Goal: Task Accomplishment & Management: Manage account settings

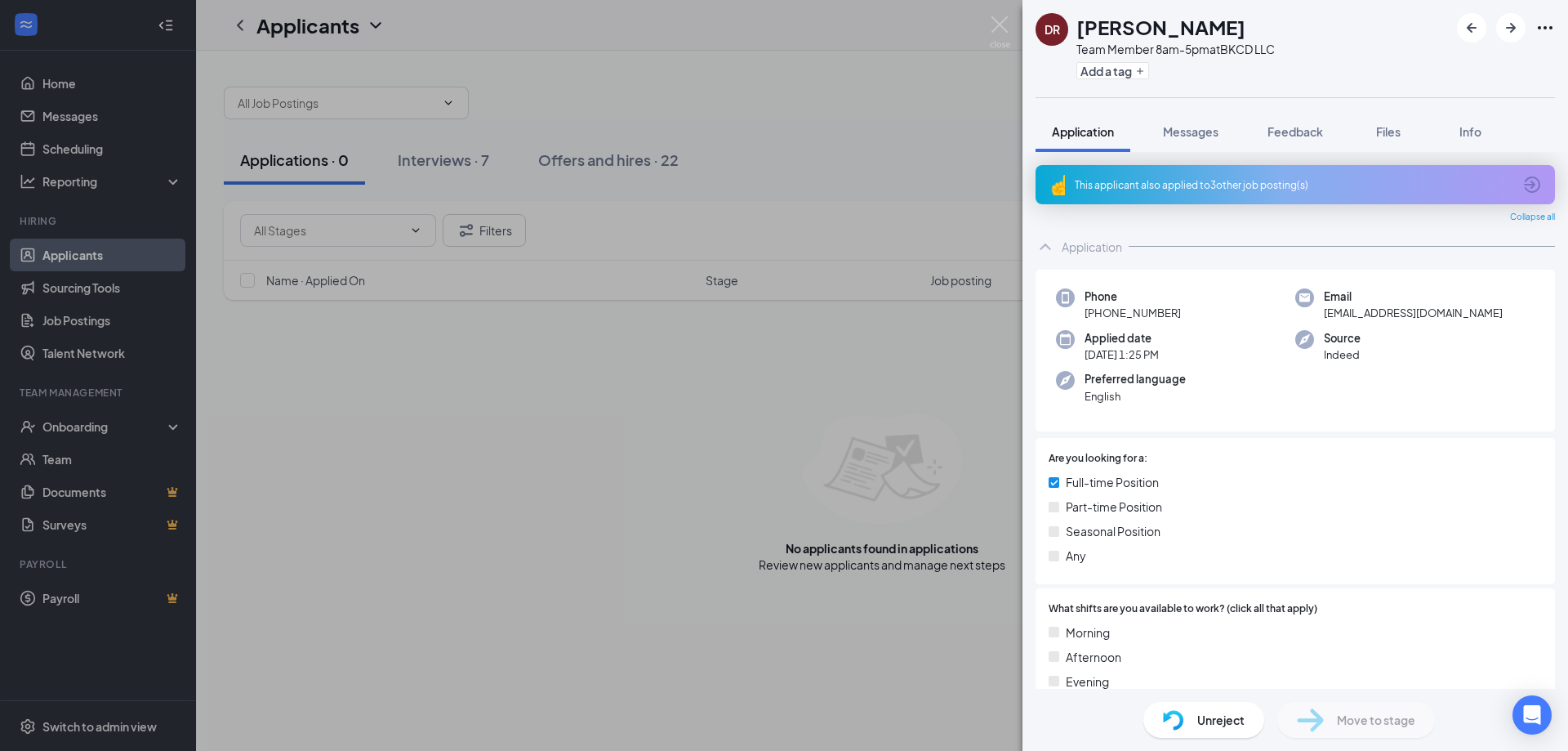
click at [772, 161] on div "[PERSON_NAME] Team Member 8am-5pm at BKCD LLC Add a tag Application Messages Fe…" at bounding box center [784, 376] width 1568 height 751
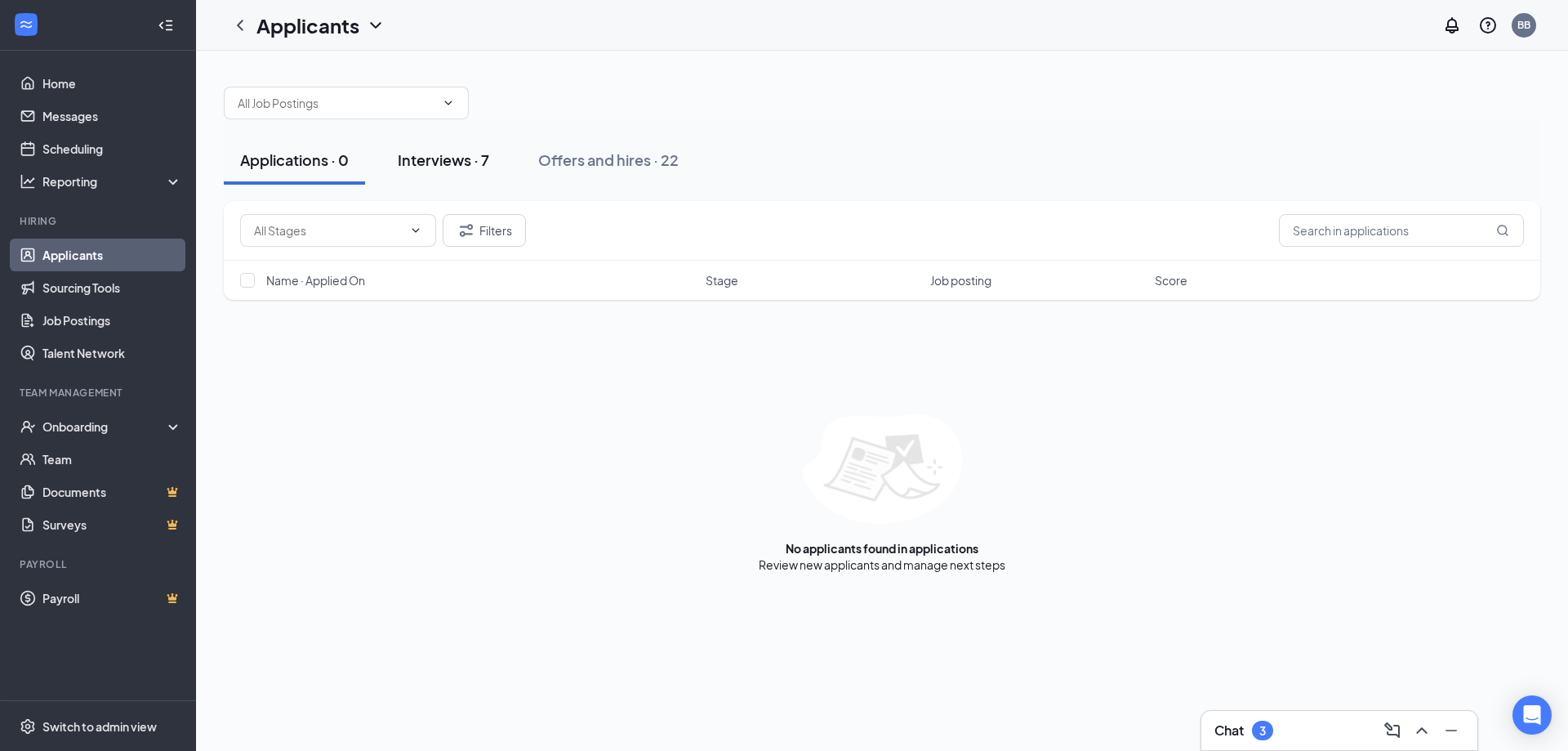
click at [447, 151] on div "Interviews · 7" at bounding box center [443, 160] width 92 height 21
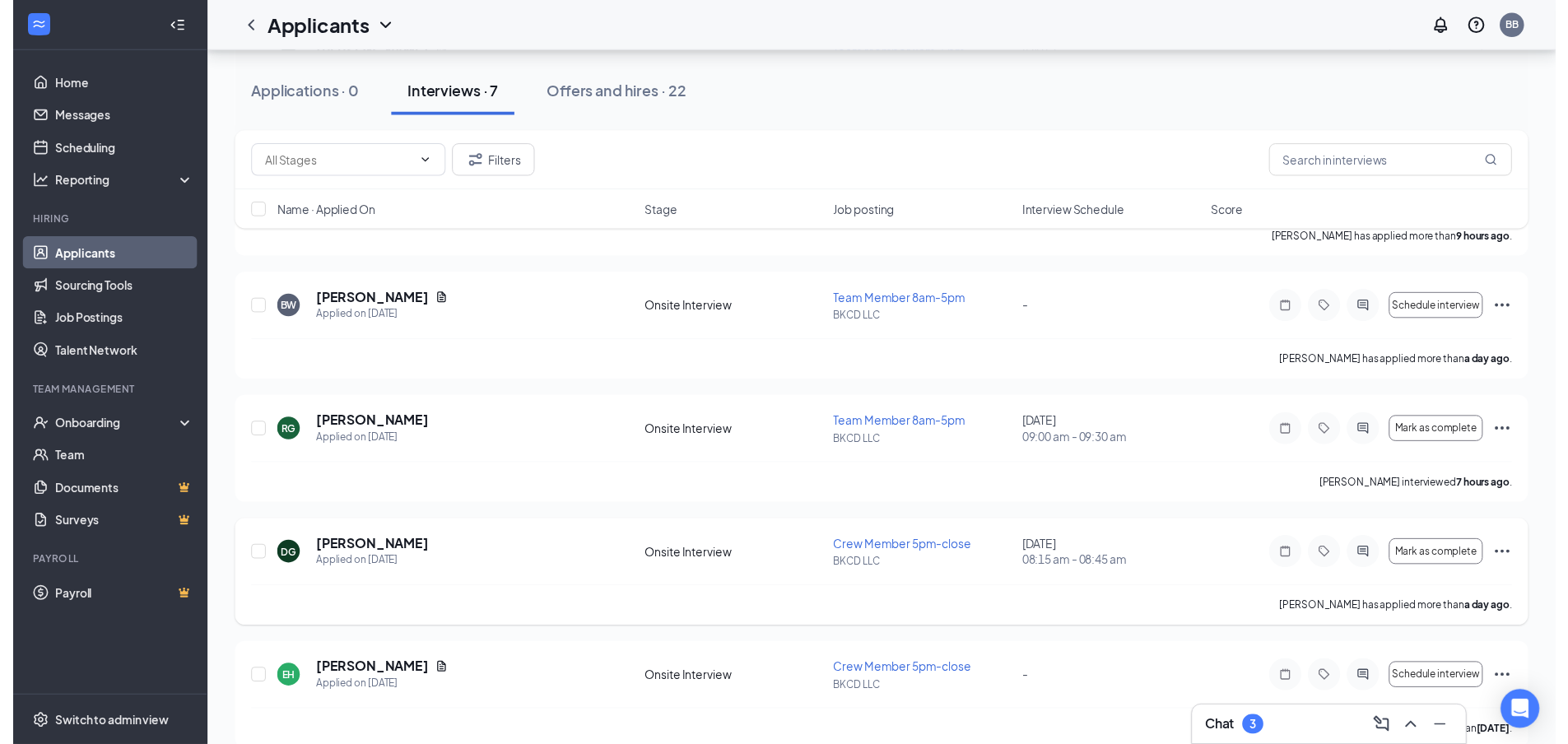
scroll to position [440, 0]
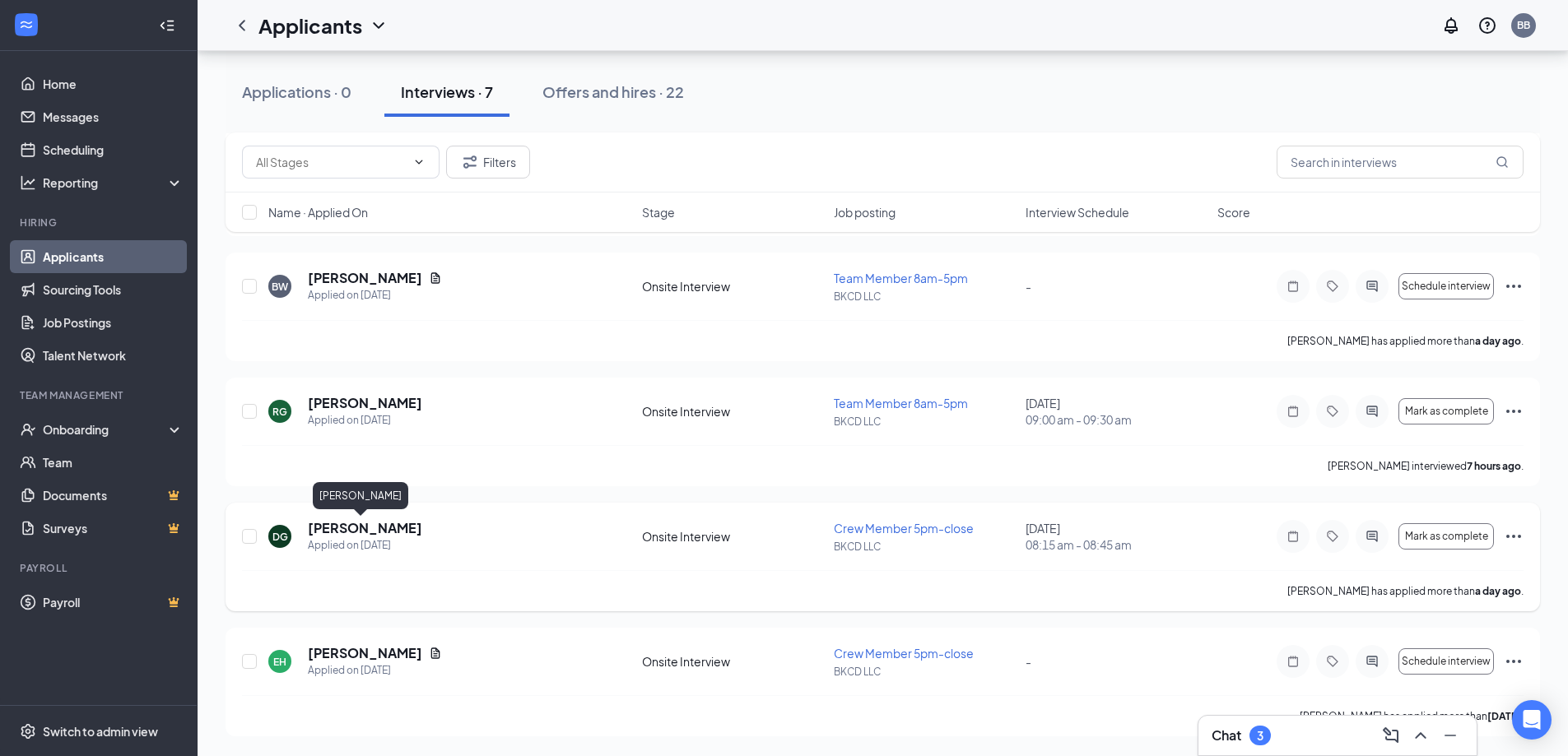
click at [356, 531] on h5 "[PERSON_NAME]" at bounding box center [364, 528] width 114 height 18
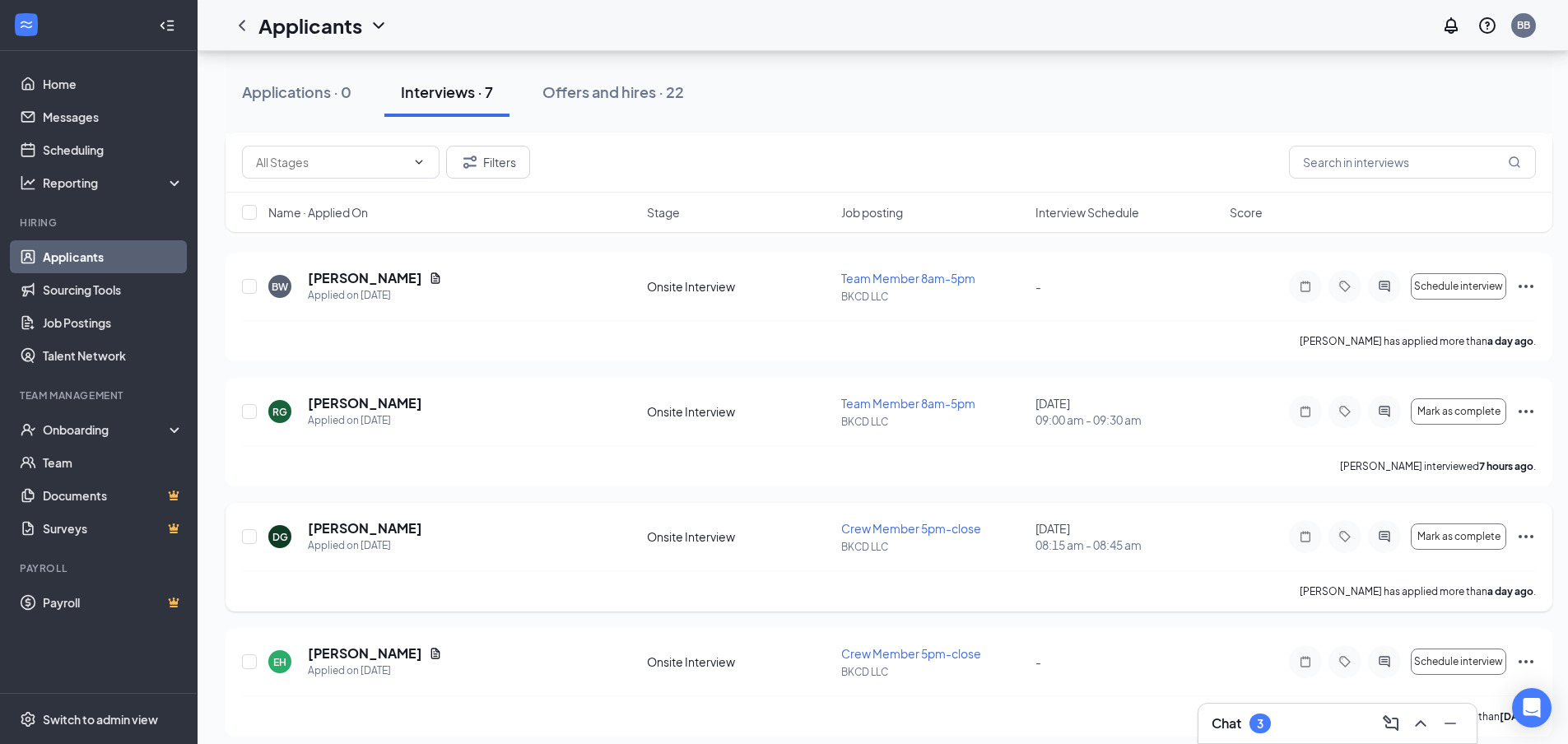
click at [910, 527] on span "Crew Member 5pm-close" at bounding box center [910, 528] width 140 height 15
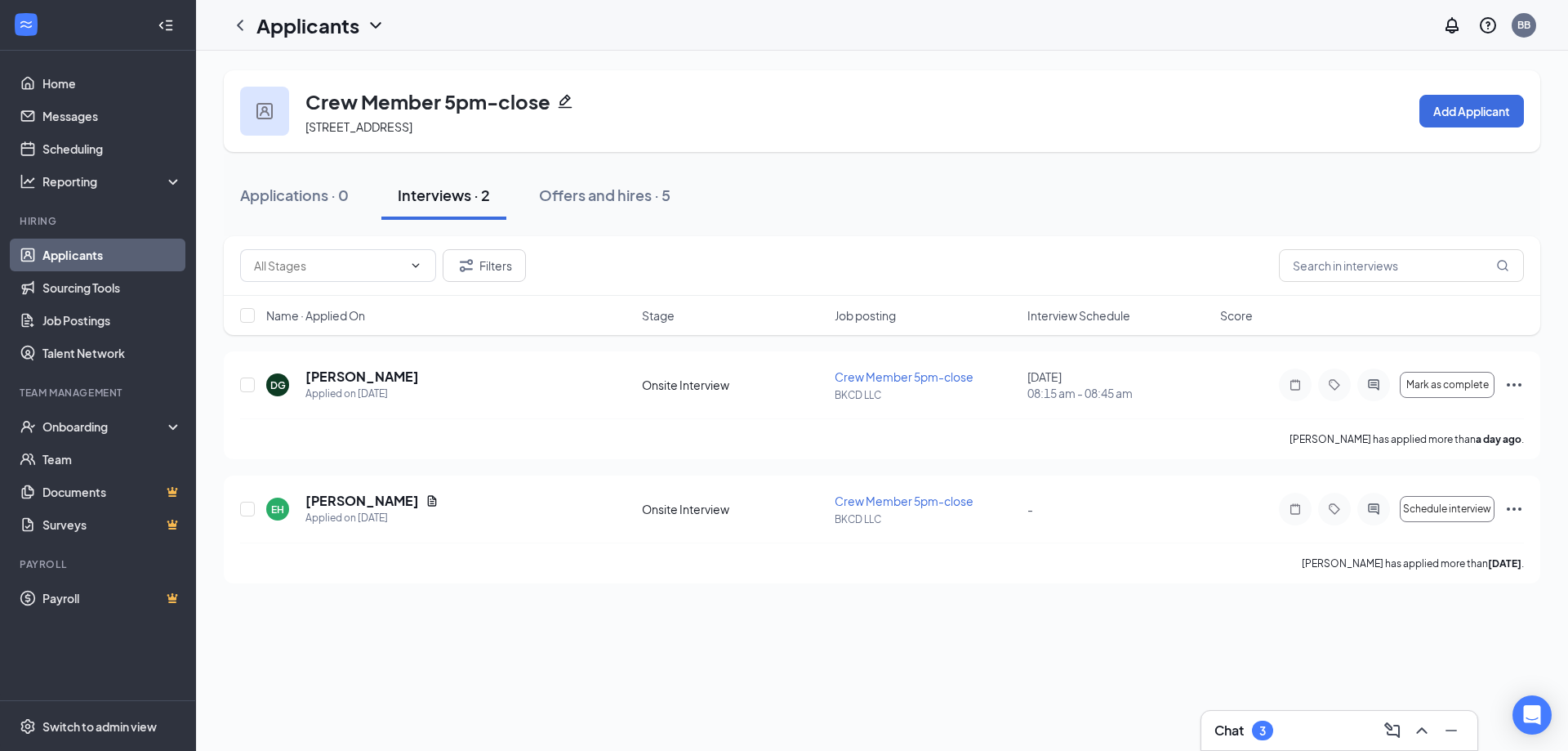
click at [476, 194] on div "Interviews · 2" at bounding box center [444, 194] width 93 height 21
drag, startPoint x: 89, startPoint y: 251, endPoint x: 105, endPoint y: 248, distance: 16.3
click at [89, 251] on link "Applicants" at bounding box center [112, 254] width 140 height 33
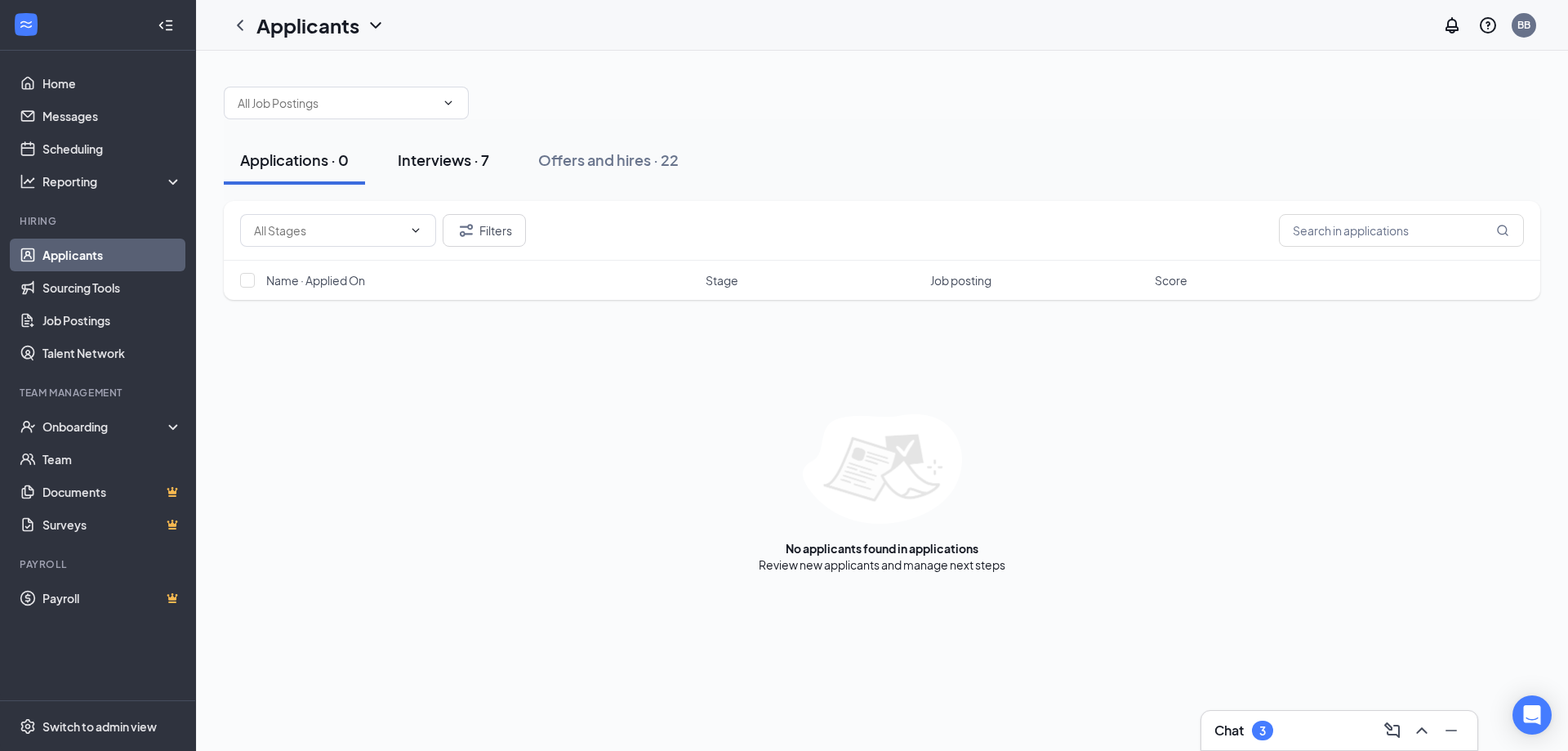
click at [455, 156] on div "Interviews · 7" at bounding box center [443, 160] width 92 height 21
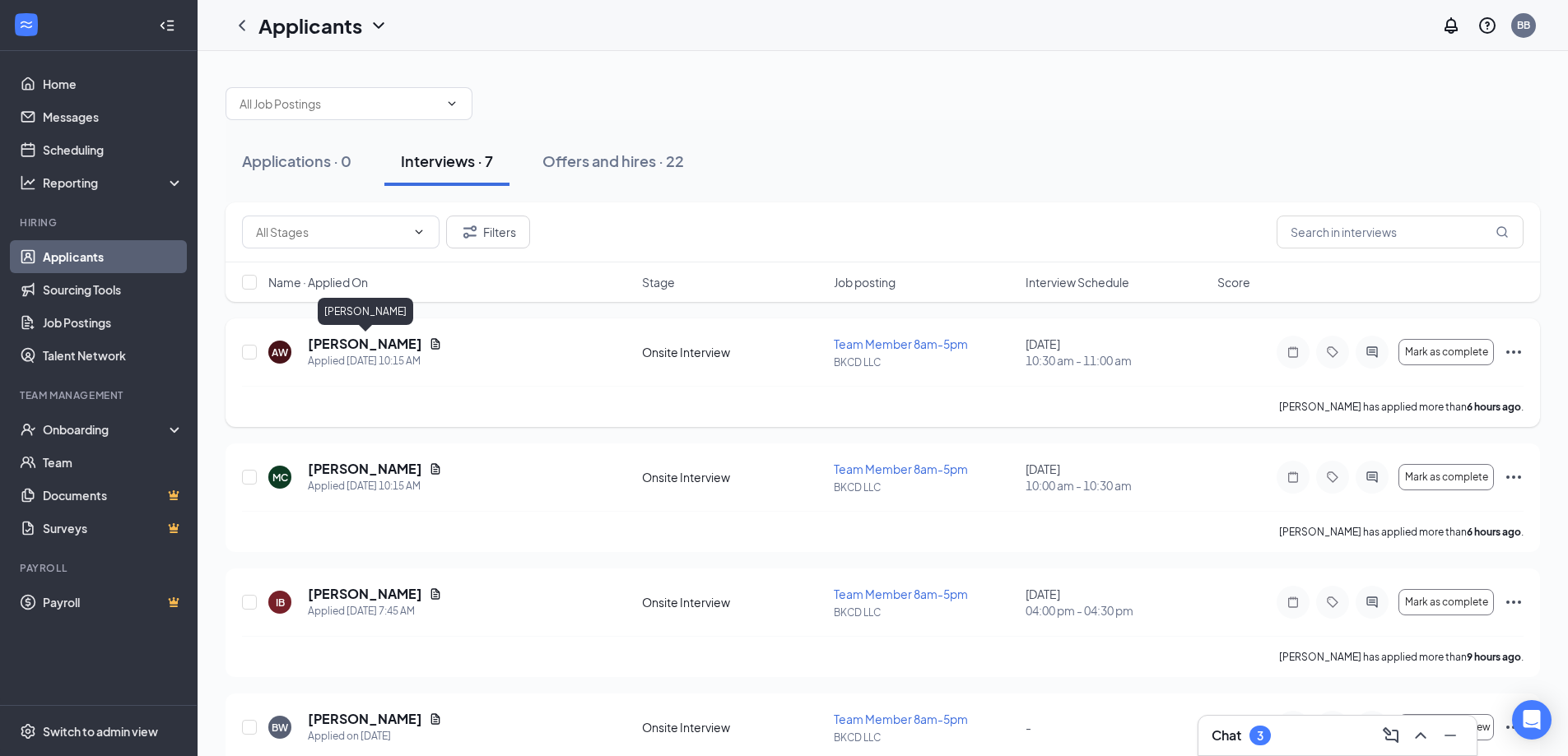
click at [393, 344] on h5 "[PERSON_NAME]" at bounding box center [364, 343] width 114 height 18
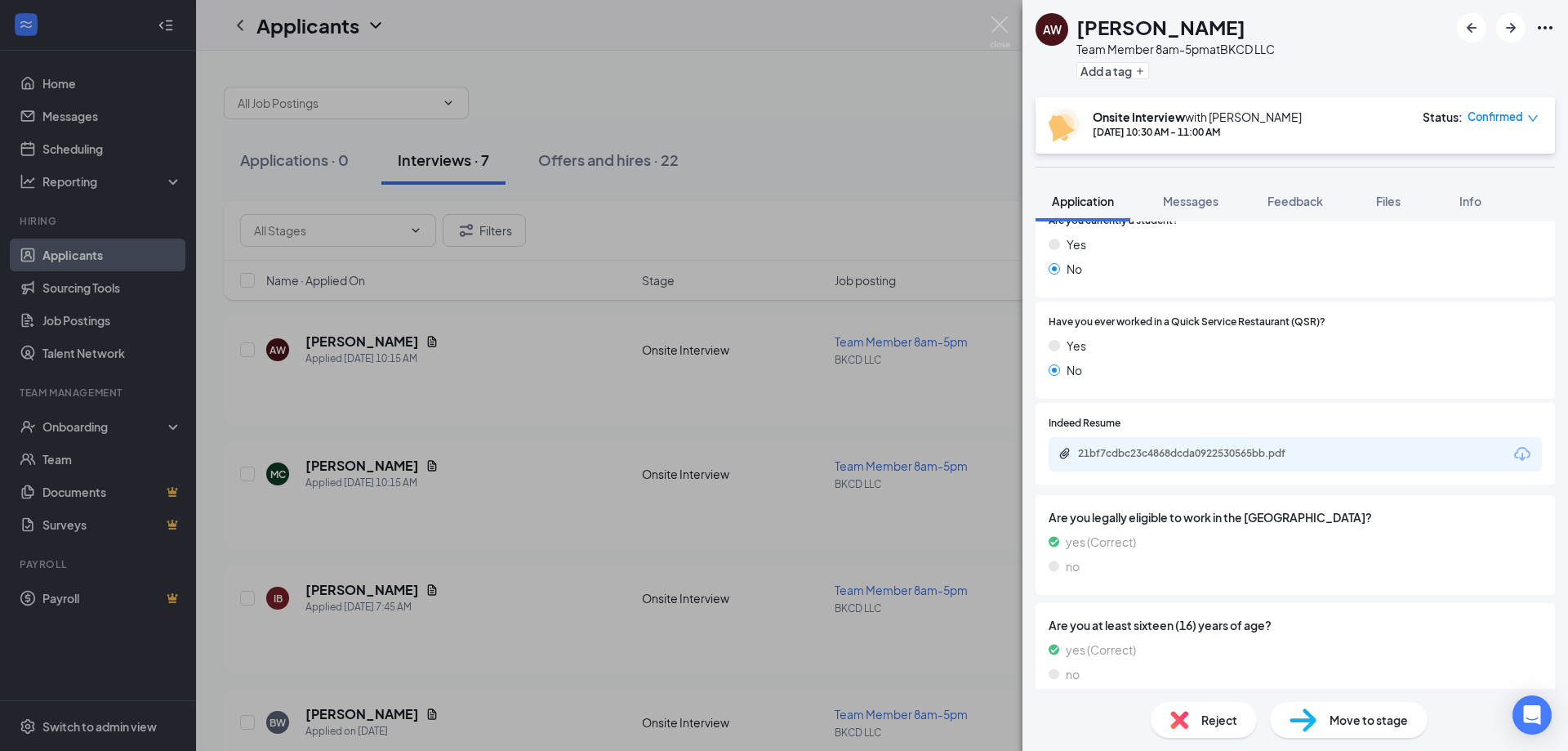
scroll to position [572, 0]
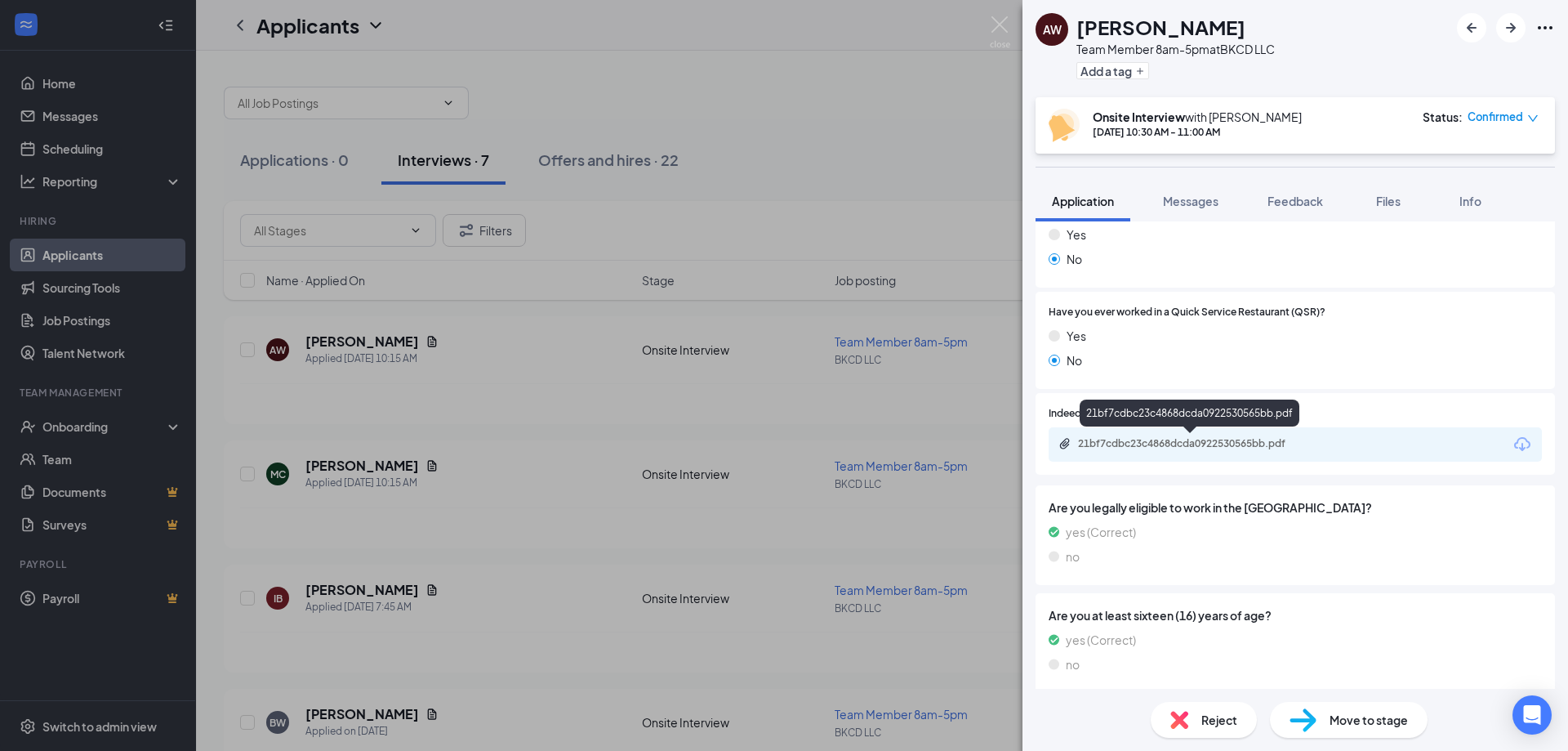
click at [1251, 443] on div "21bf7cdbc23c4868dcda0922530565bb.pdf" at bounding box center [1192, 444] width 229 height 13
click at [844, 64] on div "AW [PERSON_NAME] Team Member 8am-5pm at BKCD LLC Add a tag Onsite Interview wit…" at bounding box center [784, 376] width 1568 height 751
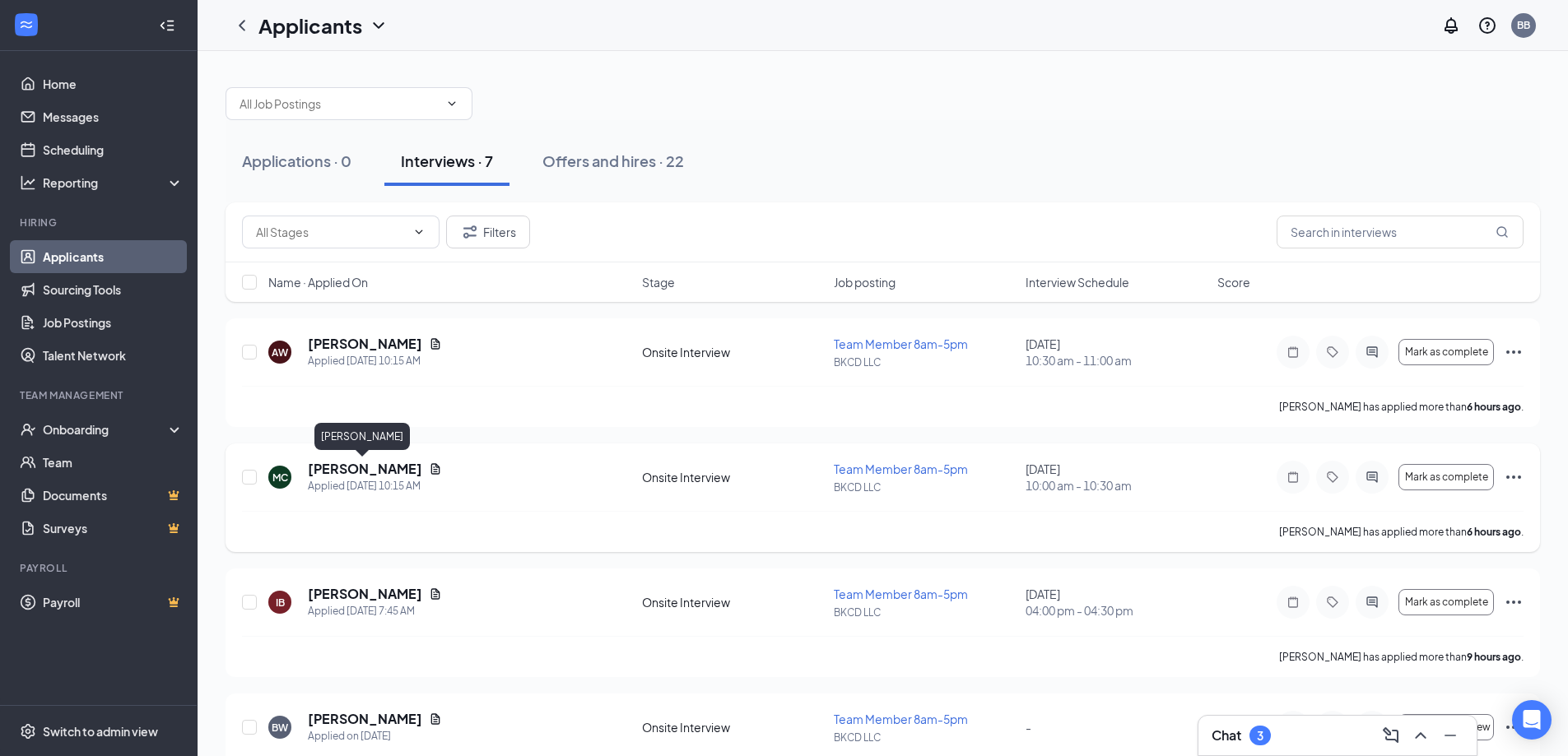
click at [371, 470] on h5 "[PERSON_NAME]" at bounding box center [364, 468] width 114 height 18
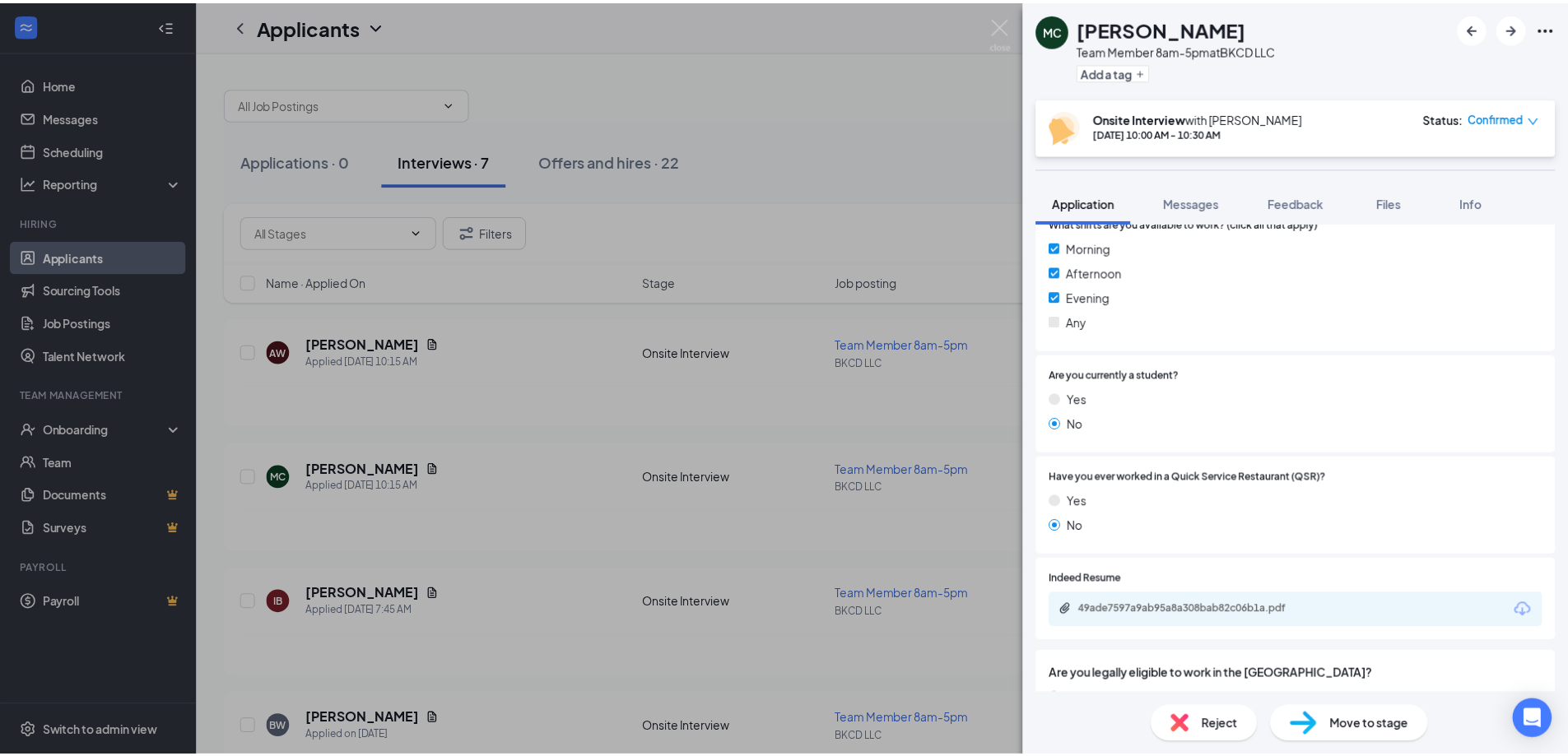
scroll to position [493, 0]
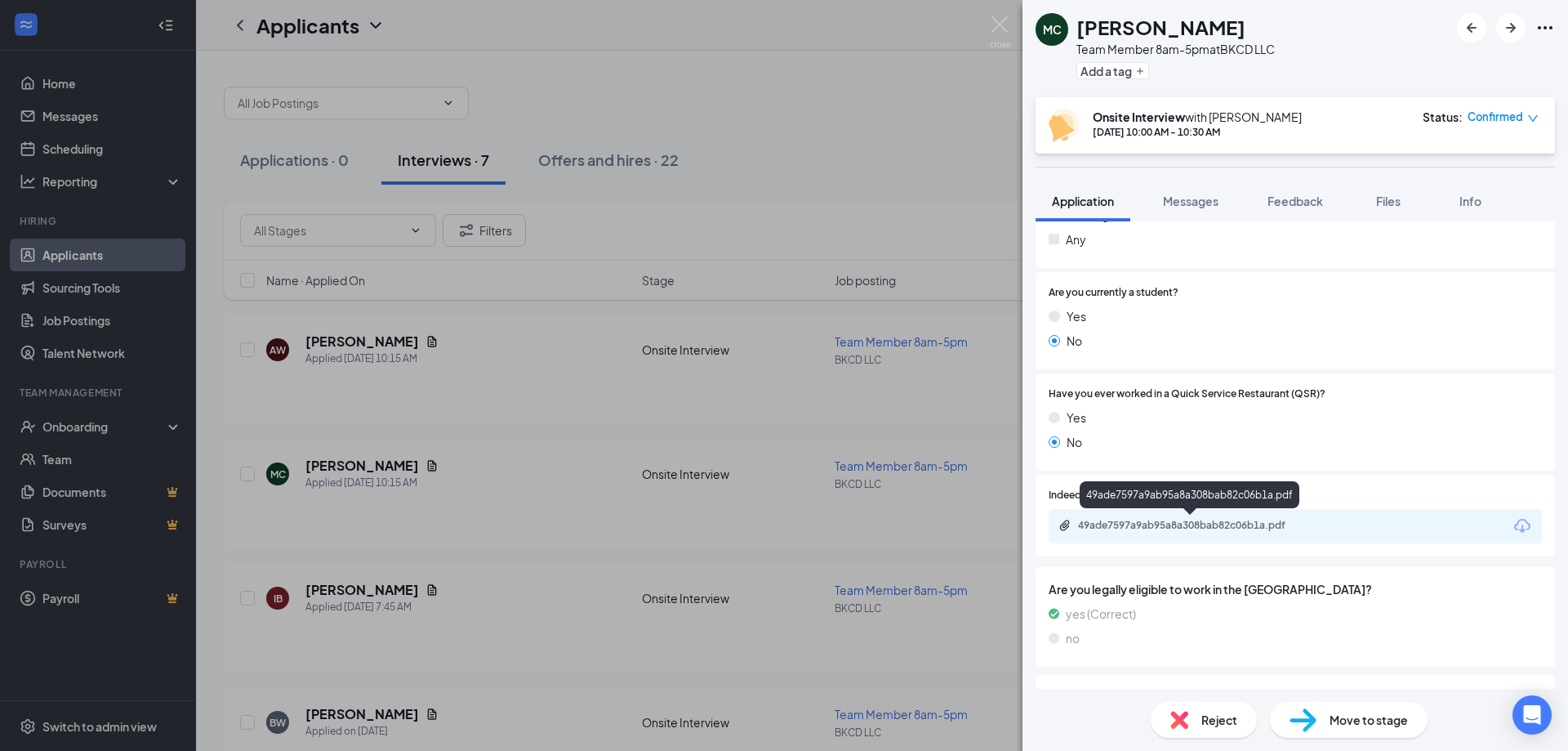
click at [1245, 519] on div "49ade7597a9ab95a8a308bab82c06b1a.pdf" at bounding box center [1192, 525] width 229 height 13
drag, startPoint x: 720, startPoint y: 81, endPoint x: 579, endPoint y: 161, distance: 162.1
click at [720, 81] on div "MC [PERSON_NAME] Team Member 8am-5pm at BKCD LLC Add a tag Onsite Interview wit…" at bounding box center [784, 376] width 1568 height 751
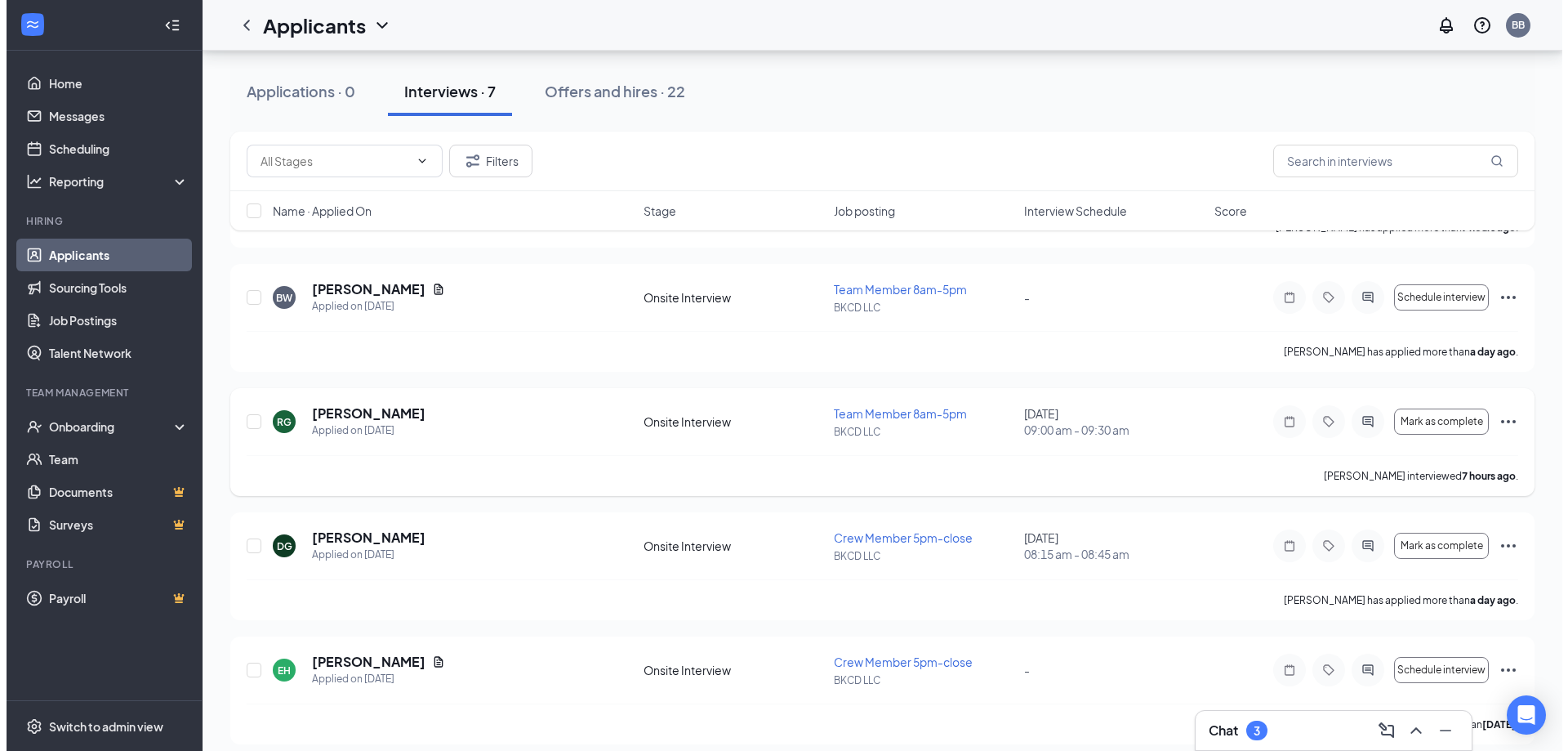
scroll to position [438, 0]
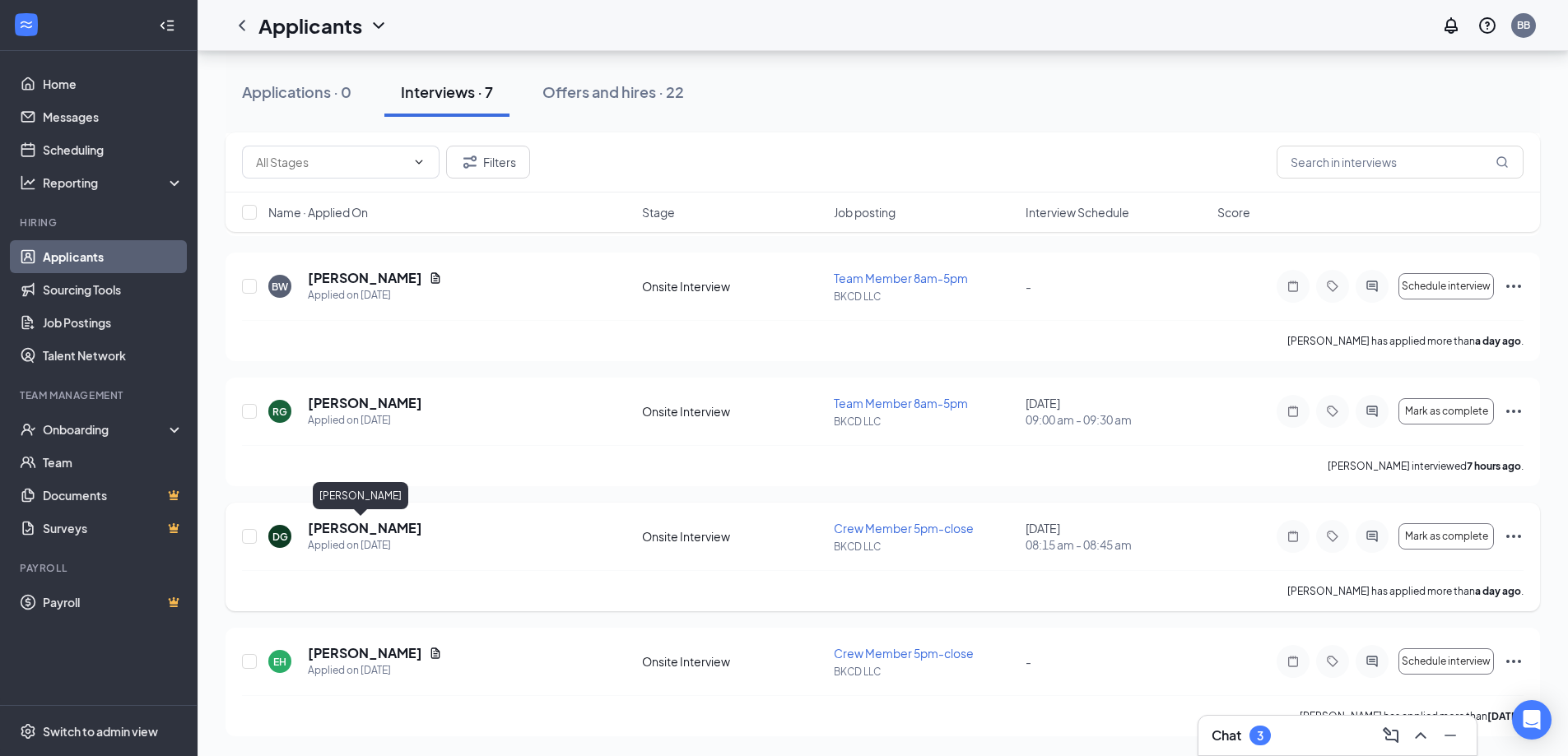
click at [361, 527] on h5 "[PERSON_NAME]" at bounding box center [364, 528] width 114 height 18
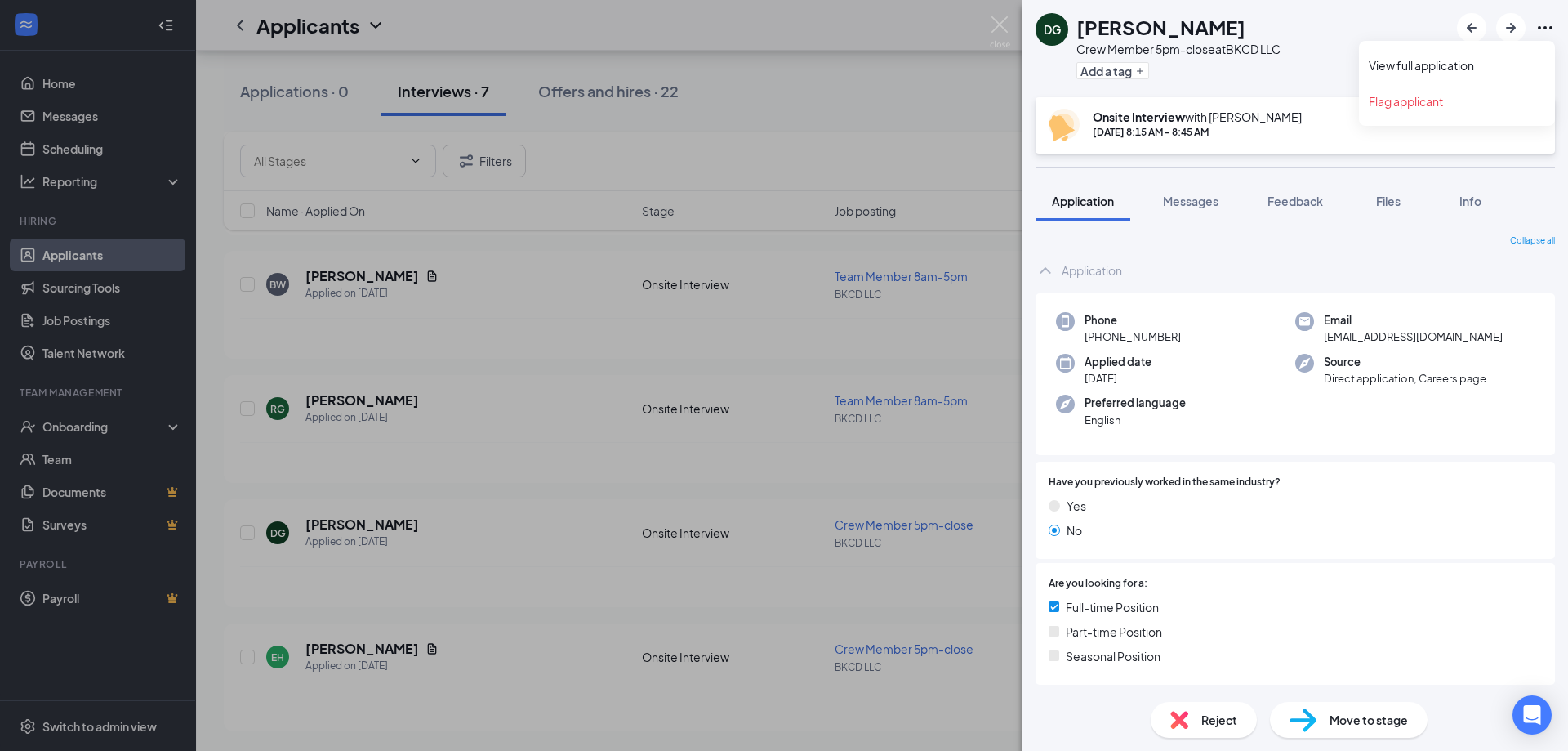
click at [1541, 29] on icon "Ellipses" at bounding box center [1545, 28] width 20 height 20
click at [1427, 65] on link "View full application" at bounding box center [1457, 65] width 176 height 17
click at [879, 127] on div "DG [PERSON_NAME] Crew Member 5pm-close at BKCD LLC Add a tag Onsite Interview w…" at bounding box center [784, 376] width 1568 height 751
